Goal: Check status: Check status

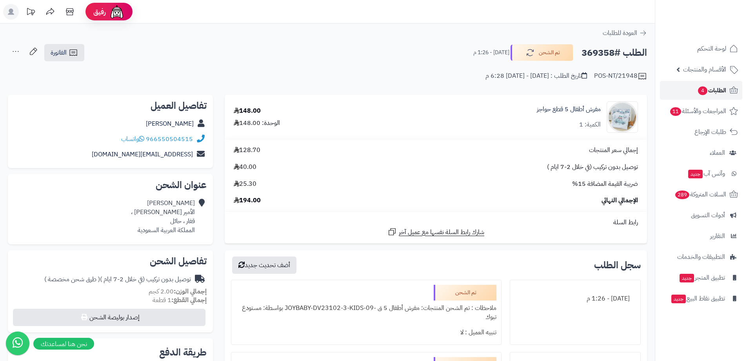
click at [700, 92] on span "4" at bounding box center [702, 90] width 9 height 9
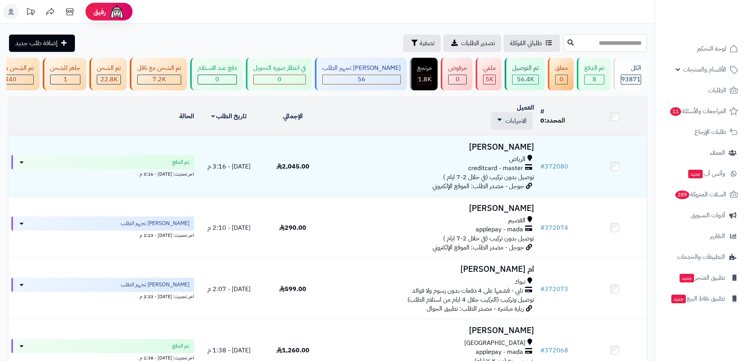
click at [578, 42] on input "text" at bounding box center [605, 43] width 84 height 18
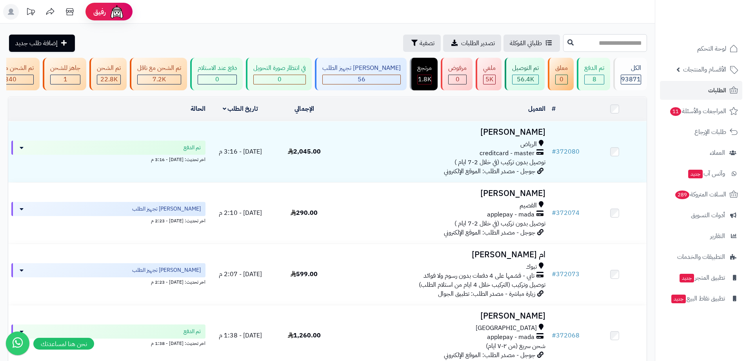
paste input "******"
type input "******"
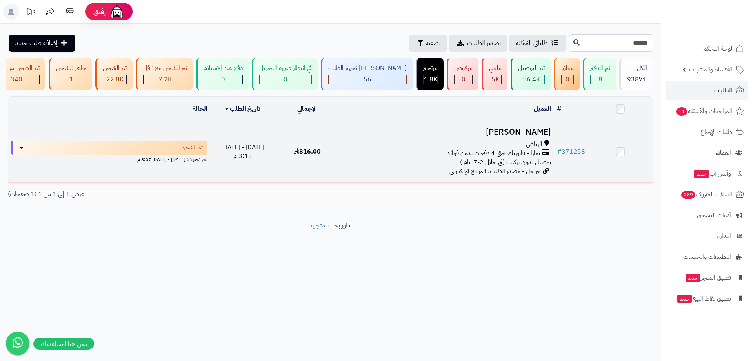
click at [528, 137] on h3 "محمد المطيري" at bounding box center [447, 132] width 208 height 9
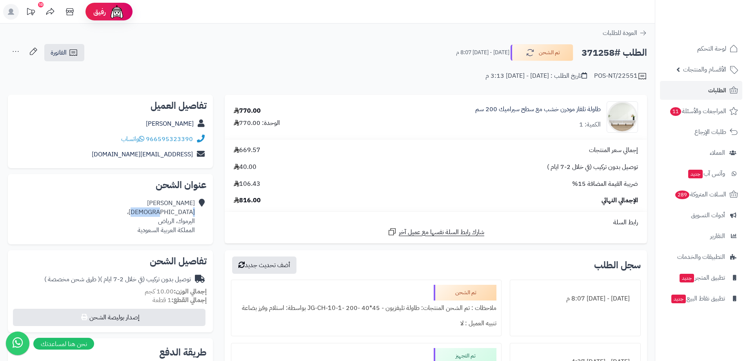
drag, startPoint x: 195, startPoint y: 212, endPoint x: 178, endPoint y: 213, distance: 16.9
click at [178, 213] on div "محمد المطيري المزاريع، اليرموك، الرياض المملكة العربية السعودية" at bounding box center [161, 217] width 68 height 36
copy div "المزاريع"
click at [199, 237] on div "محمد المطيري المزاريع، اليرموك، الرياض المملكة العربية السعودية" at bounding box center [110, 216] width 193 height 42
drag, startPoint x: 197, startPoint y: 221, endPoint x: 164, endPoint y: 221, distance: 32.2
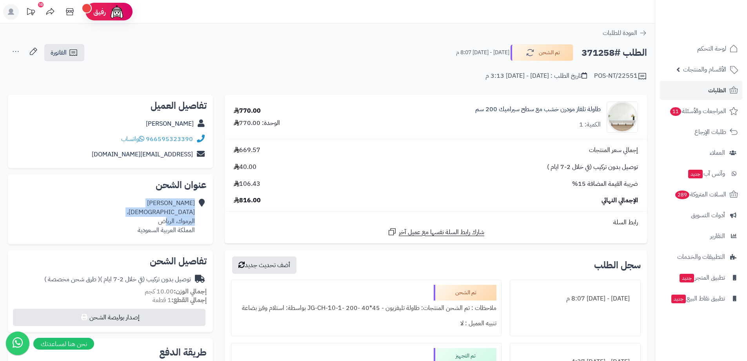
click at [164, 221] on div "محمد المطيري المزاريع، اليرموك، الرياض المملكة العربية السعودية" at bounding box center [110, 216] width 193 height 42
click at [169, 221] on div "محمد المطيري المزاريع، اليرموك، الرياض المملكة العربية السعودية" at bounding box center [161, 217] width 68 height 36
click at [192, 224] on div "محمد المطيري المزاريع، اليرموك، الرياض المملكة العربية السعودية" at bounding box center [161, 217] width 68 height 36
drag, startPoint x: 190, startPoint y: 221, endPoint x: 194, endPoint y: 210, distance: 11.3
click at [191, 220] on div "محمد المطيري المزاريع، اليرموك، الرياض المملكة العربية السعودية" at bounding box center [161, 217] width 68 height 36
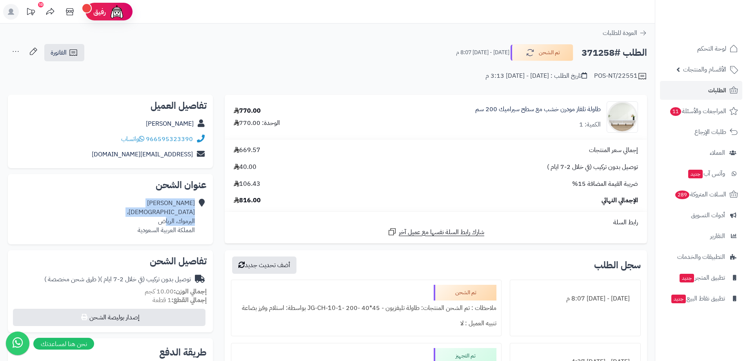
click at [194, 206] on div "محمد المطيري المزاريع، اليرموك، الرياض المملكة العربية السعودية" at bounding box center [161, 217] width 68 height 36
drag, startPoint x: 195, startPoint y: 220, endPoint x: 157, endPoint y: 221, distance: 37.3
click at [157, 221] on div "محمد المطيري المزاريع، اليرموك، الرياض المملكة العربية السعودية" at bounding box center [161, 217] width 68 height 36
copy div "اليرموك، الرياض"
click at [598, 52] on h2 "الطلب #371258" at bounding box center [615, 53] width 66 height 16
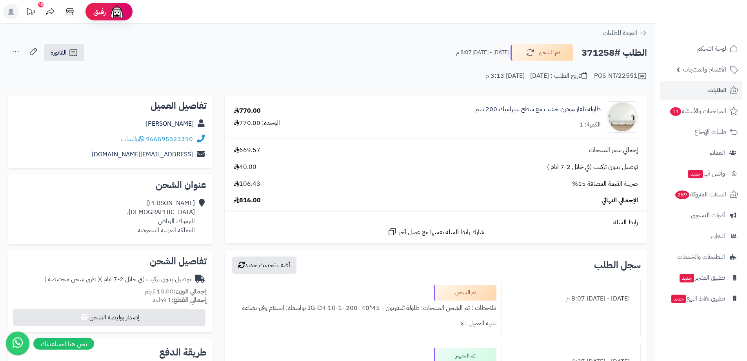
click at [598, 52] on h2 "الطلب #371258" at bounding box center [615, 53] width 66 height 16
copy h2 "371258"
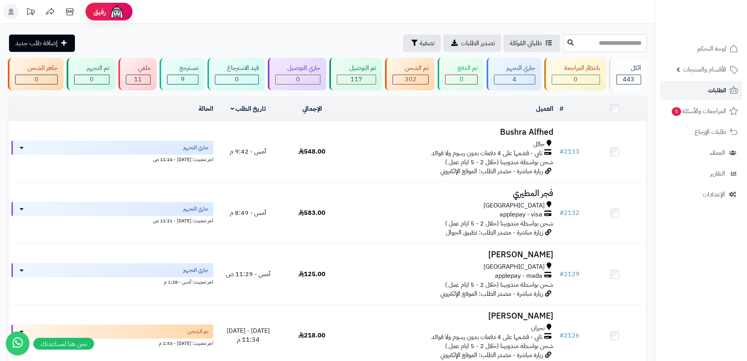
click at [724, 87] on span "الطلبات" at bounding box center [718, 90] width 18 height 11
